Goal: Navigation & Orientation: Find specific page/section

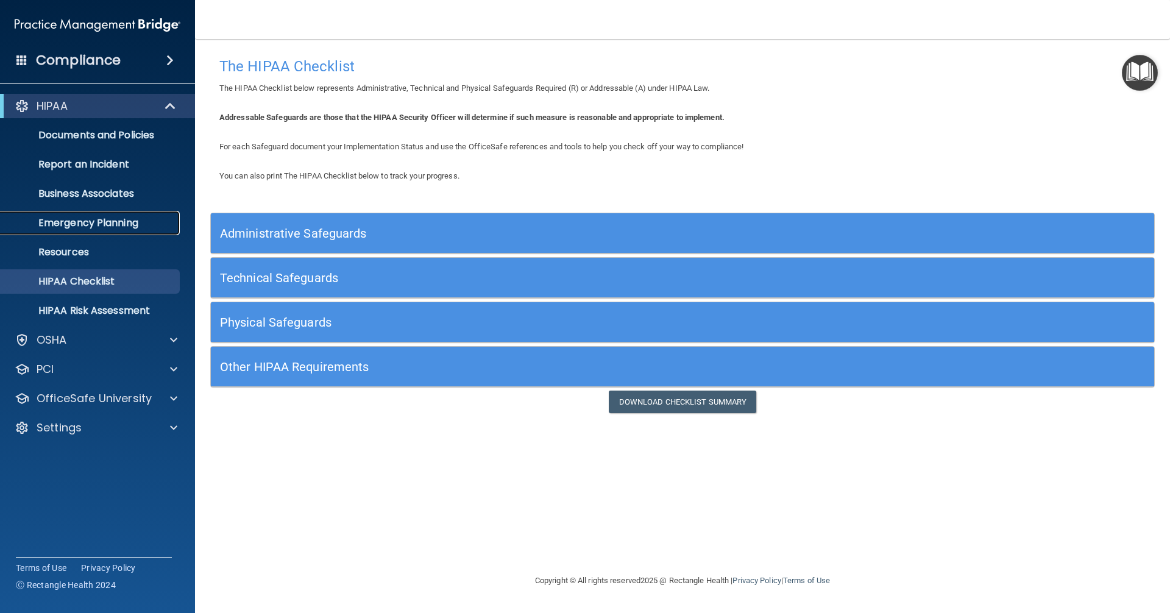
click at [92, 217] on p "Emergency Planning" at bounding box center [91, 223] width 166 height 12
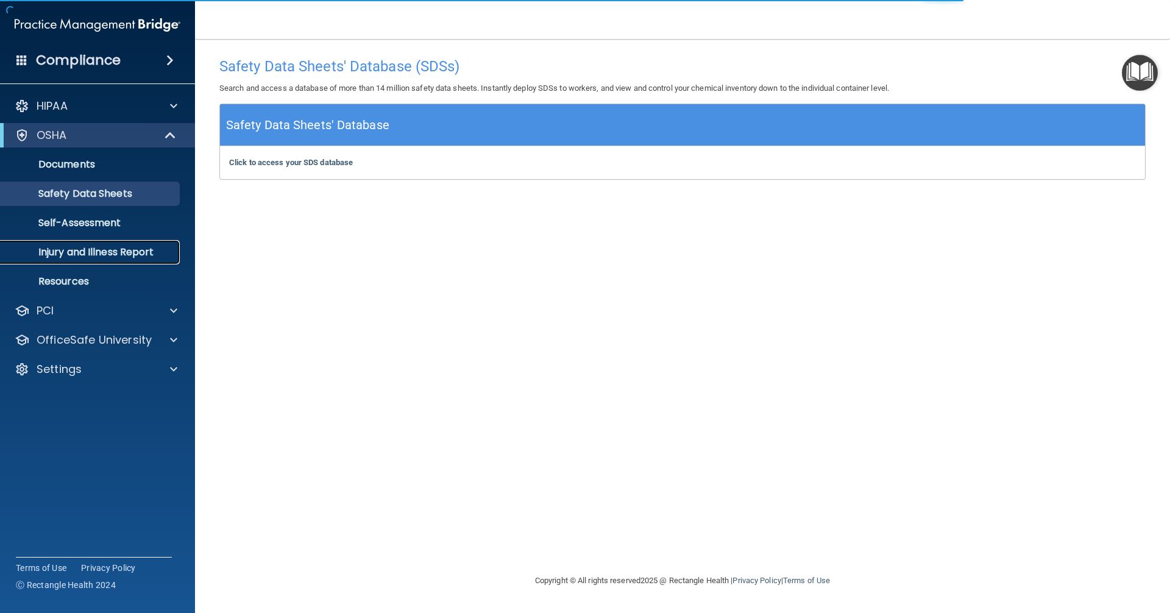
click at [118, 248] on p "Injury and Illness Report" at bounding box center [91, 252] width 166 height 12
